Goal: Transaction & Acquisition: Book appointment/travel/reservation

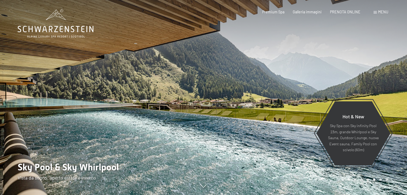
click at [240, 144] on div at bounding box center [306, 97] width 204 height 195
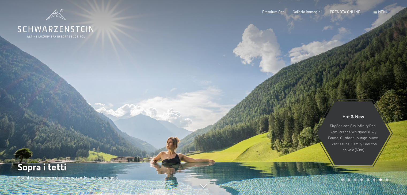
click at [240, 144] on div at bounding box center [306, 97] width 204 height 195
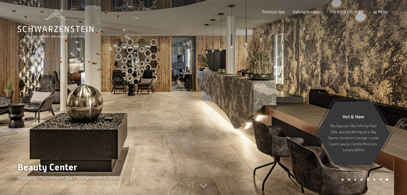
click at [240, 144] on div at bounding box center [306, 97] width 204 height 195
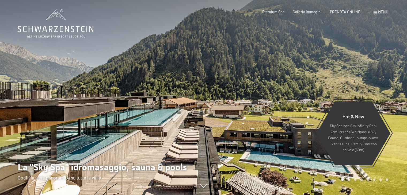
click at [240, 144] on div at bounding box center [306, 97] width 204 height 195
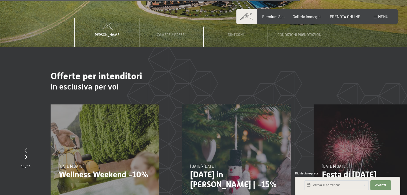
scroll to position [1712, 0]
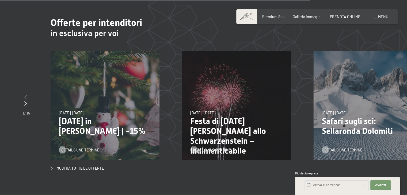
click at [26, 95] on icon at bounding box center [25, 97] width 3 height 5
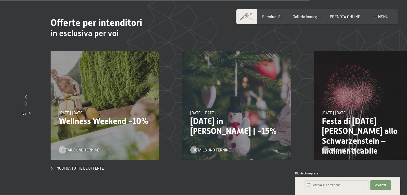
click at [26, 95] on icon at bounding box center [26, 97] width 3 height 5
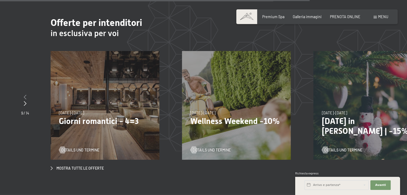
click at [26, 95] on icon at bounding box center [25, 97] width 3 height 5
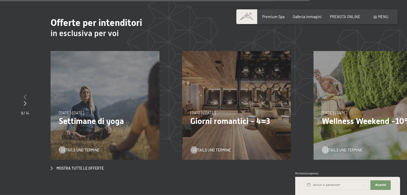
click at [26, 95] on icon at bounding box center [25, 97] width 3 height 5
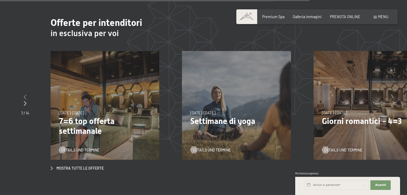
click at [26, 95] on icon at bounding box center [25, 97] width 3 height 5
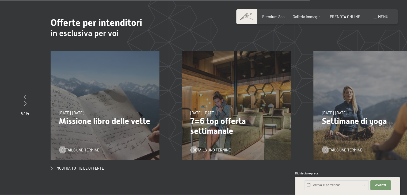
click at [26, 95] on icon at bounding box center [25, 97] width 3 height 5
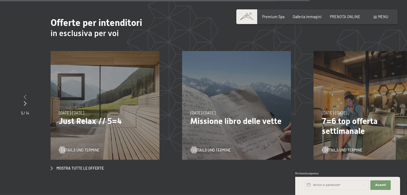
click at [26, 95] on icon at bounding box center [25, 97] width 3 height 5
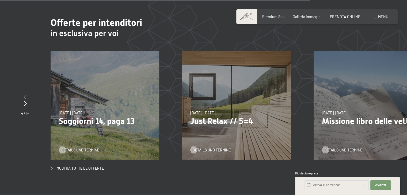
click at [26, 95] on icon at bounding box center [25, 97] width 3 height 5
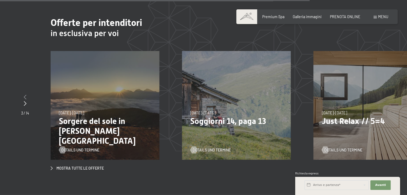
click at [26, 95] on icon at bounding box center [25, 97] width 3 height 5
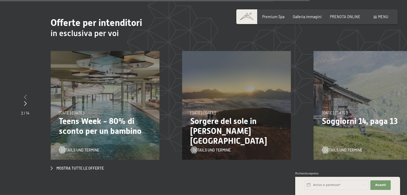
click at [26, 95] on icon at bounding box center [25, 97] width 3 height 5
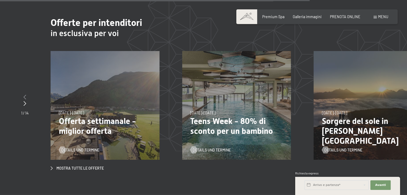
click at [26, 95] on icon at bounding box center [25, 97] width 3 height 5
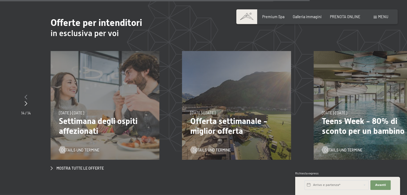
click at [26, 95] on icon at bounding box center [26, 97] width 3 height 5
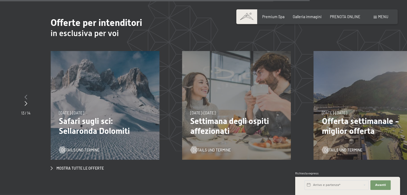
click at [26, 95] on icon at bounding box center [26, 97] width 3 height 5
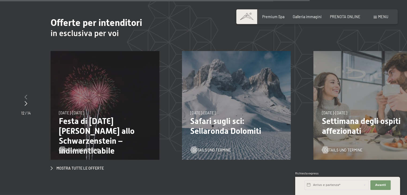
click at [26, 95] on icon at bounding box center [26, 97] width 3 height 5
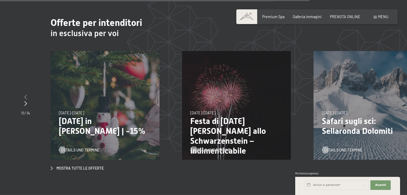
click at [26, 95] on icon at bounding box center [25, 97] width 3 height 5
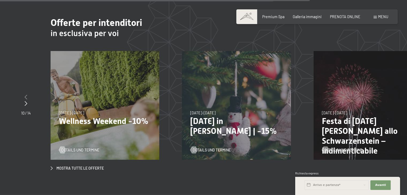
click at [26, 95] on icon at bounding box center [26, 97] width 3 height 5
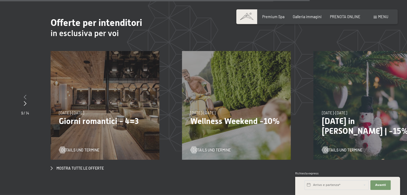
click at [26, 95] on icon at bounding box center [25, 97] width 3 height 5
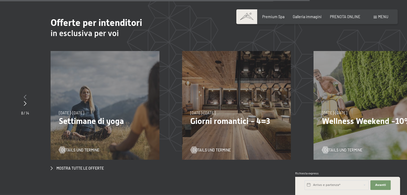
click at [26, 95] on icon at bounding box center [25, 97] width 3 height 5
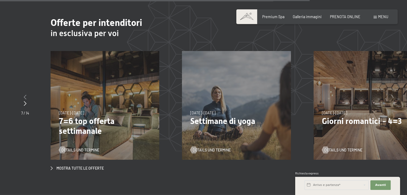
click at [26, 95] on icon at bounding box center [25, 97] width 3 height 5
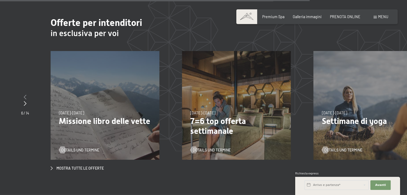
click at [26, 95] on icon at bounding box center [25, 97] width 3 height 5
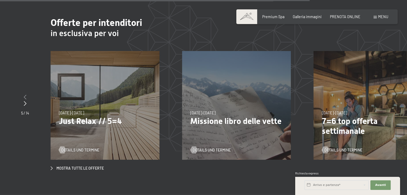
click at [26, 95] on icon at bounding box center [25, 97] width 3 height 5
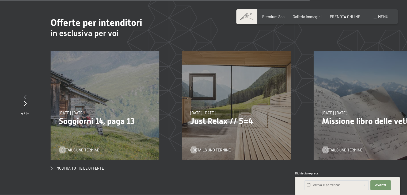
click at [26, 95] on icon at bounding box center [25, 97] width 3 height 5
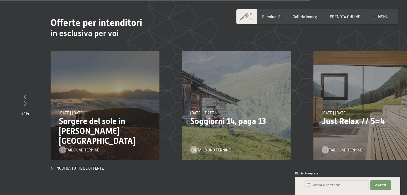
click at [26, 95] on icon at bounding box center [25, 97] width 3 height 5
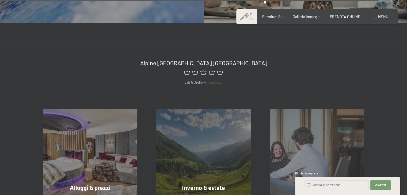
scroll to position [2114, 0]
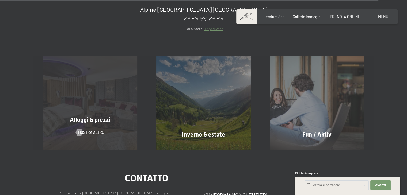
click at [93, 95] on div "Alloggi & prezzi mostra altro" at bounding box center [89, 103] width 113 height 94
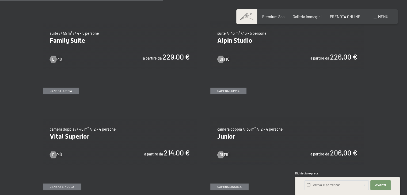
scroll to position [589, 0]
